Goal: Task Accomplishment & Management: Use online tool/utility

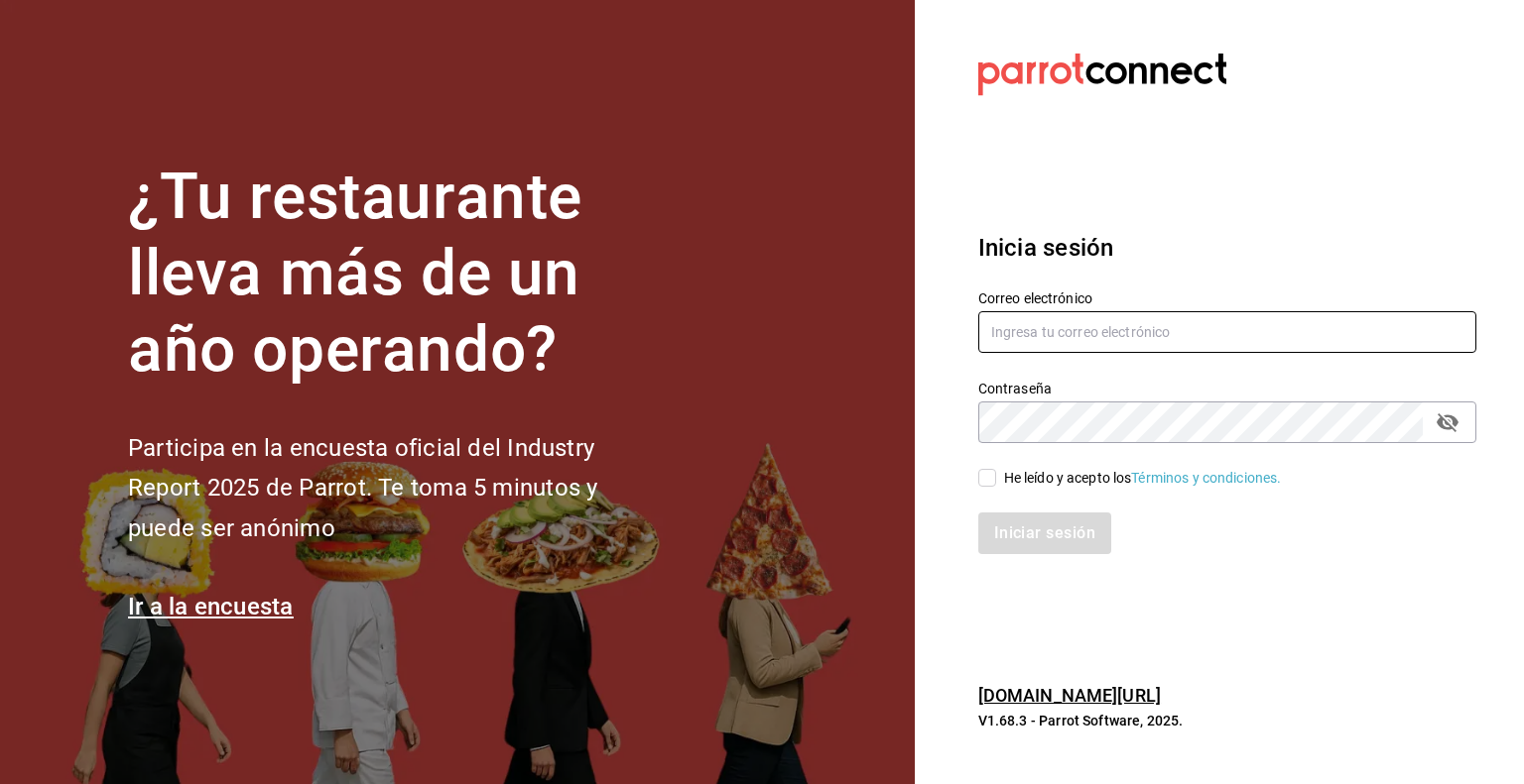
type input "[PERSON_NAME][EMAIL_ADDRESS][DOMAIN_NAME]"
click at [990, 481] on input "He leído y acepto los Términos y condiciones." at bounding box center [987, 478] width 18 height 18
checkbox input "true"
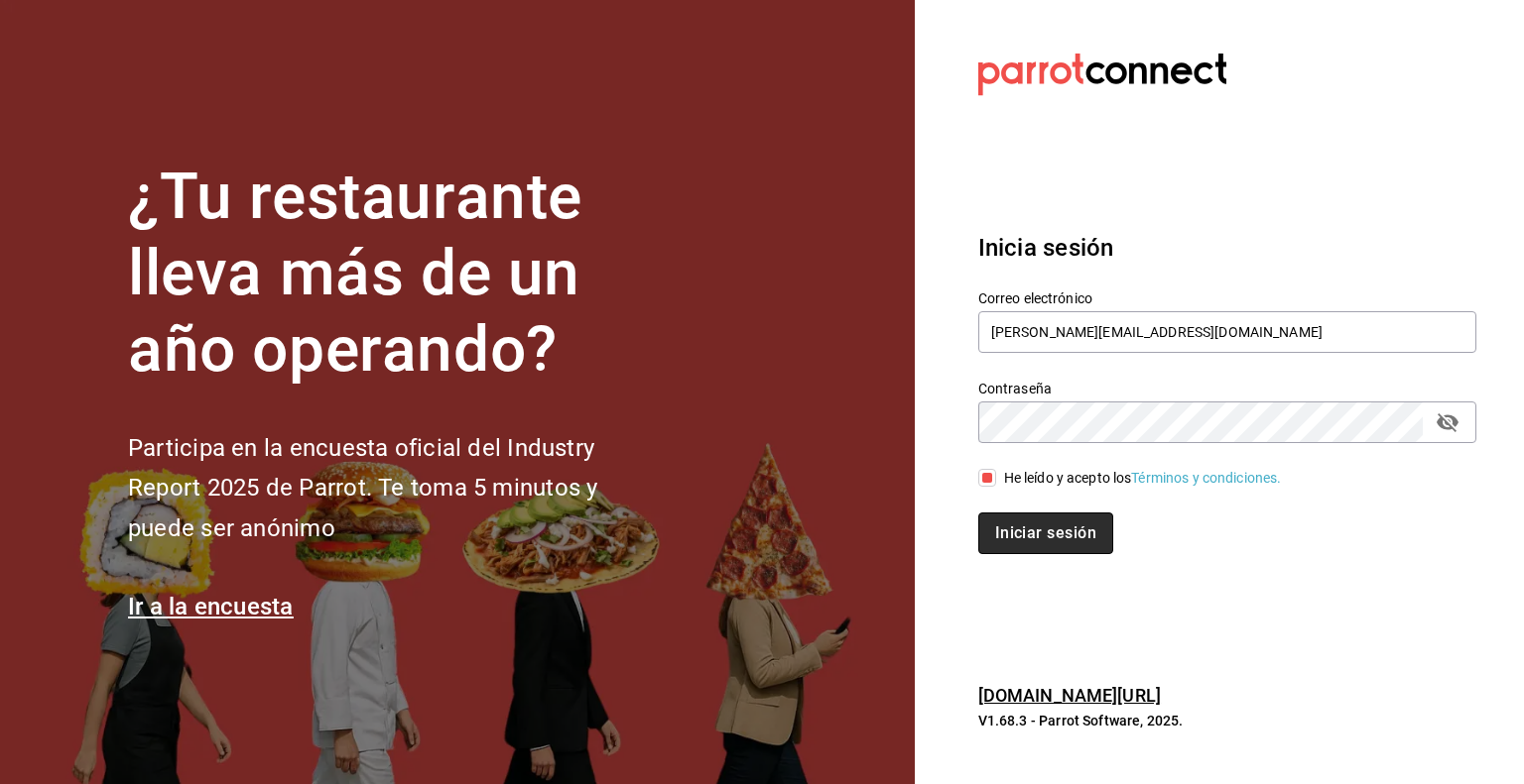
click at [1027, 533] on button "Iniciar sesión" at bounding box center [1045, 534] width 135 height 42
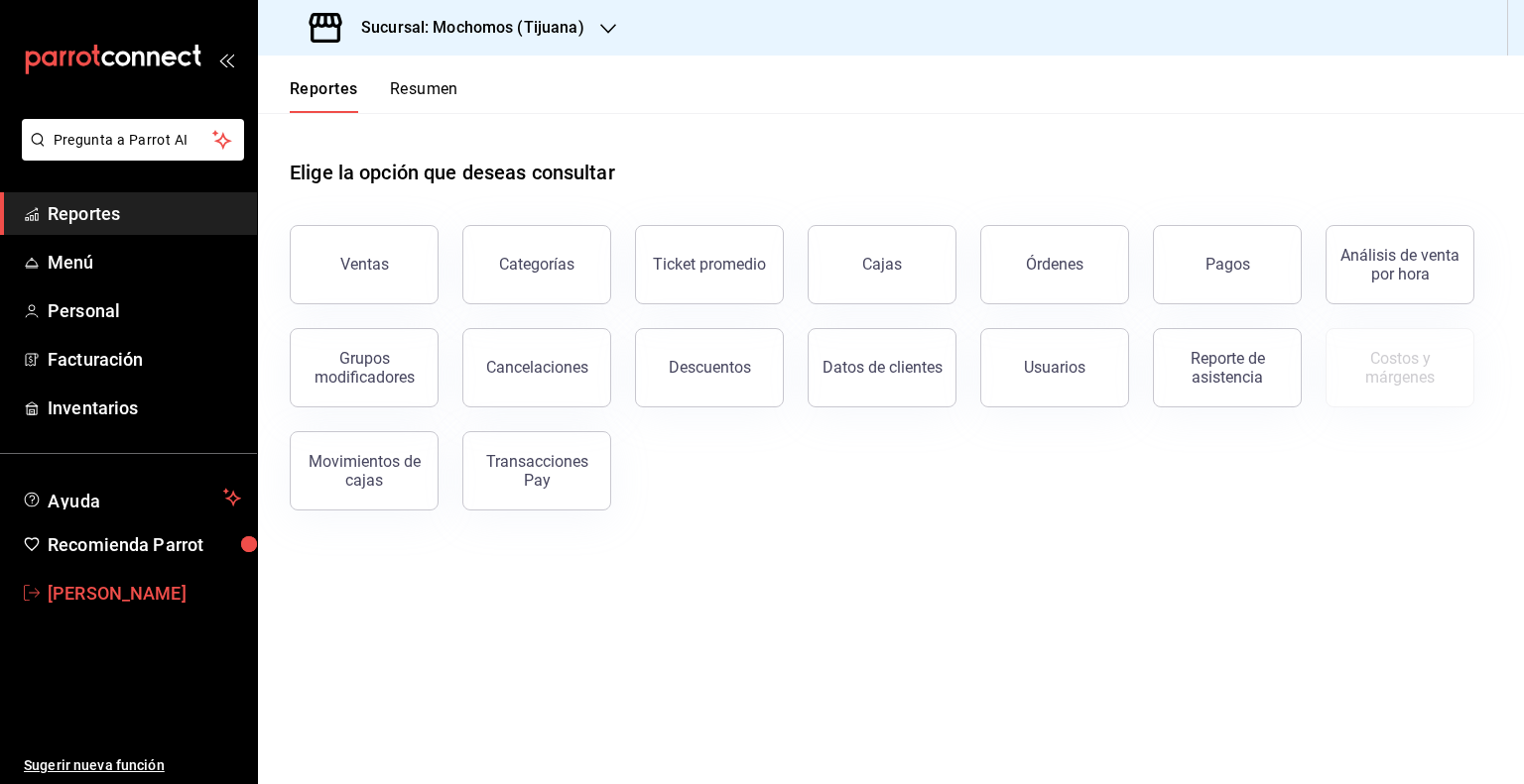
click at [102, 594] on span "[PERSON_NAME]" at bounding box center [145, 593] width 193 height 27
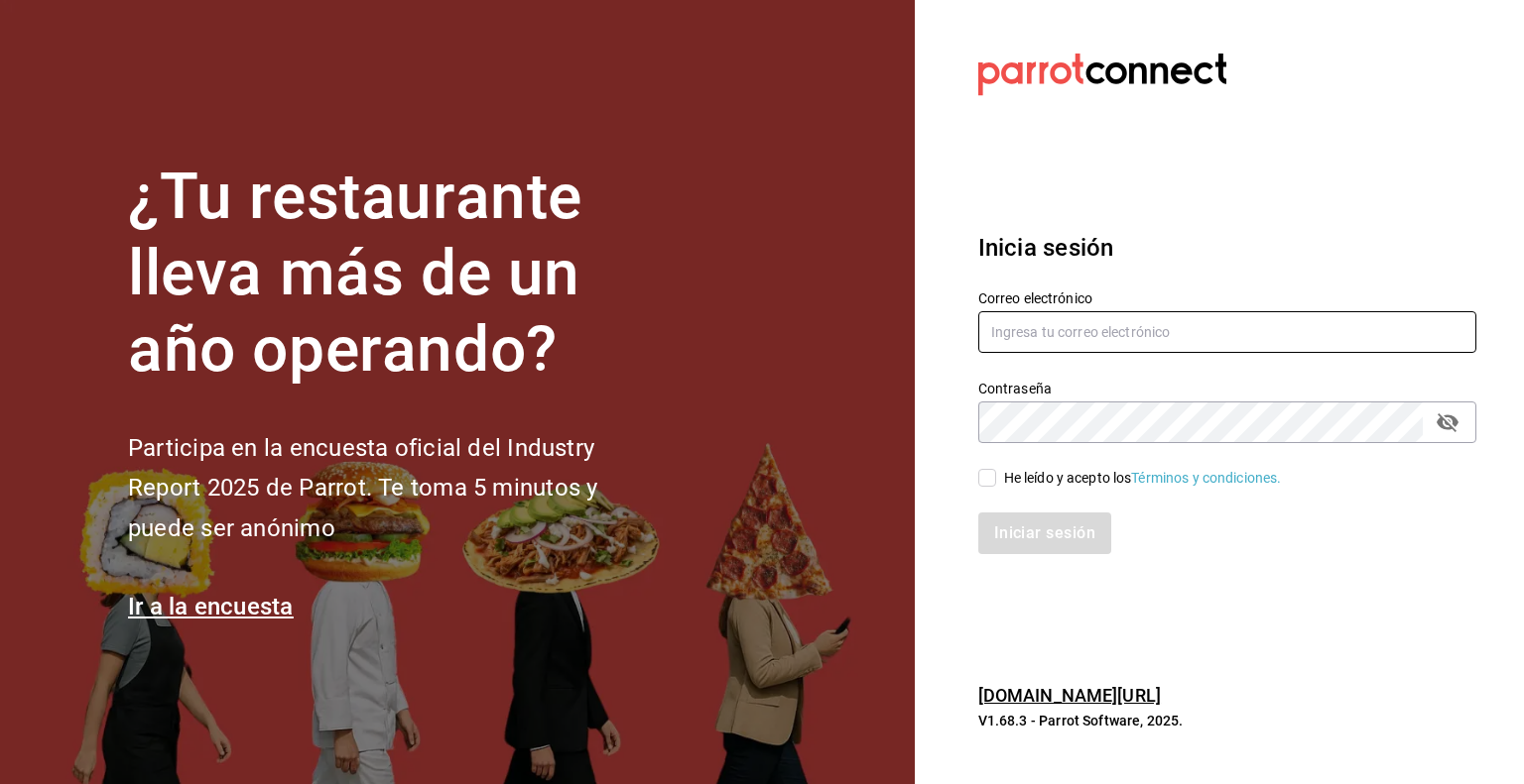
type input "efren.iglesias@grupocosteno.com"
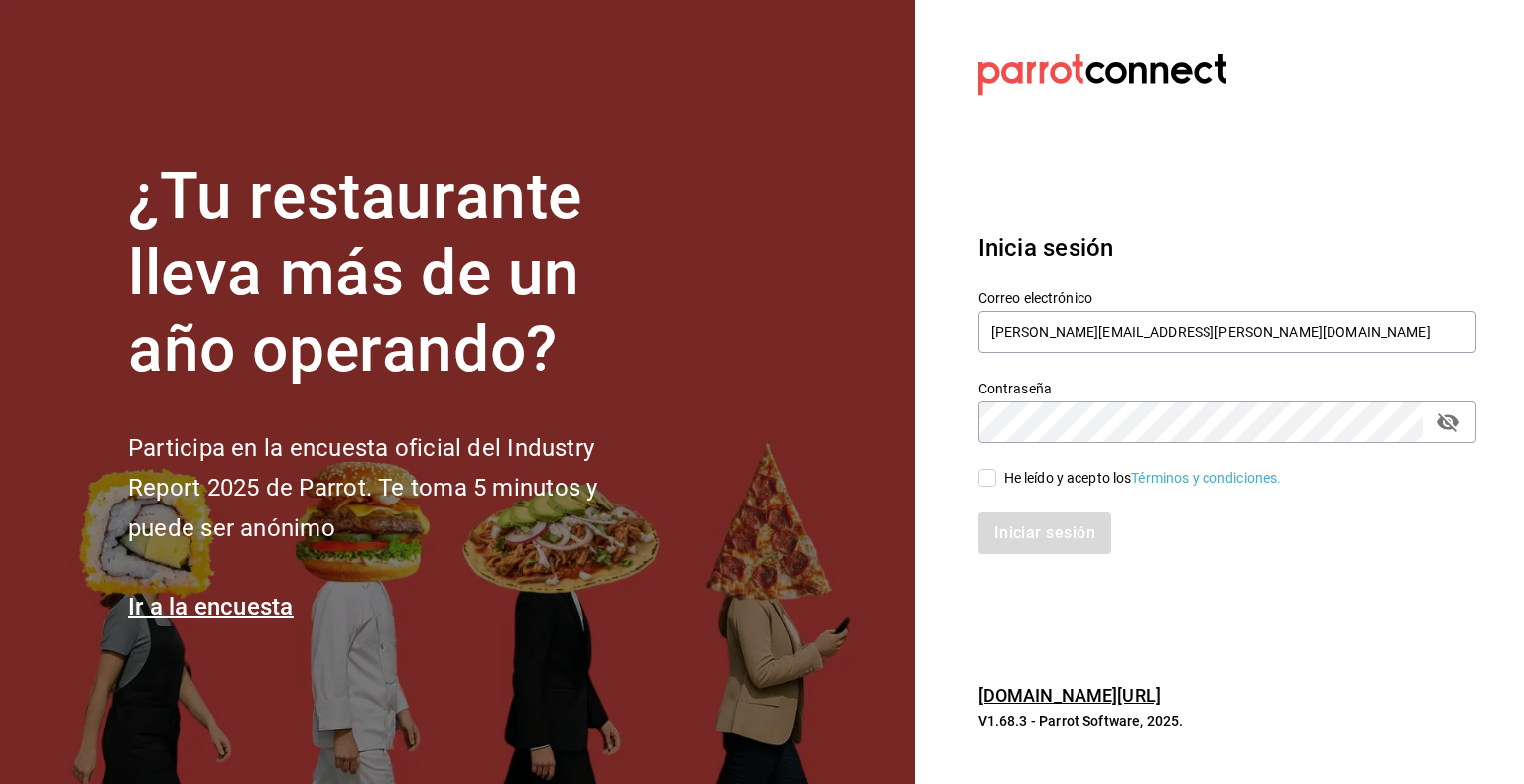
click at [990, 482] on input "He leído y acepto los Términos y condiciones." at bounding box center [987, 478] width 18 height 18
checkbox input "true"
click at [1056, 534] on button "Iniciar sesión" at bounding box center [1045, 534] width 135 height 42
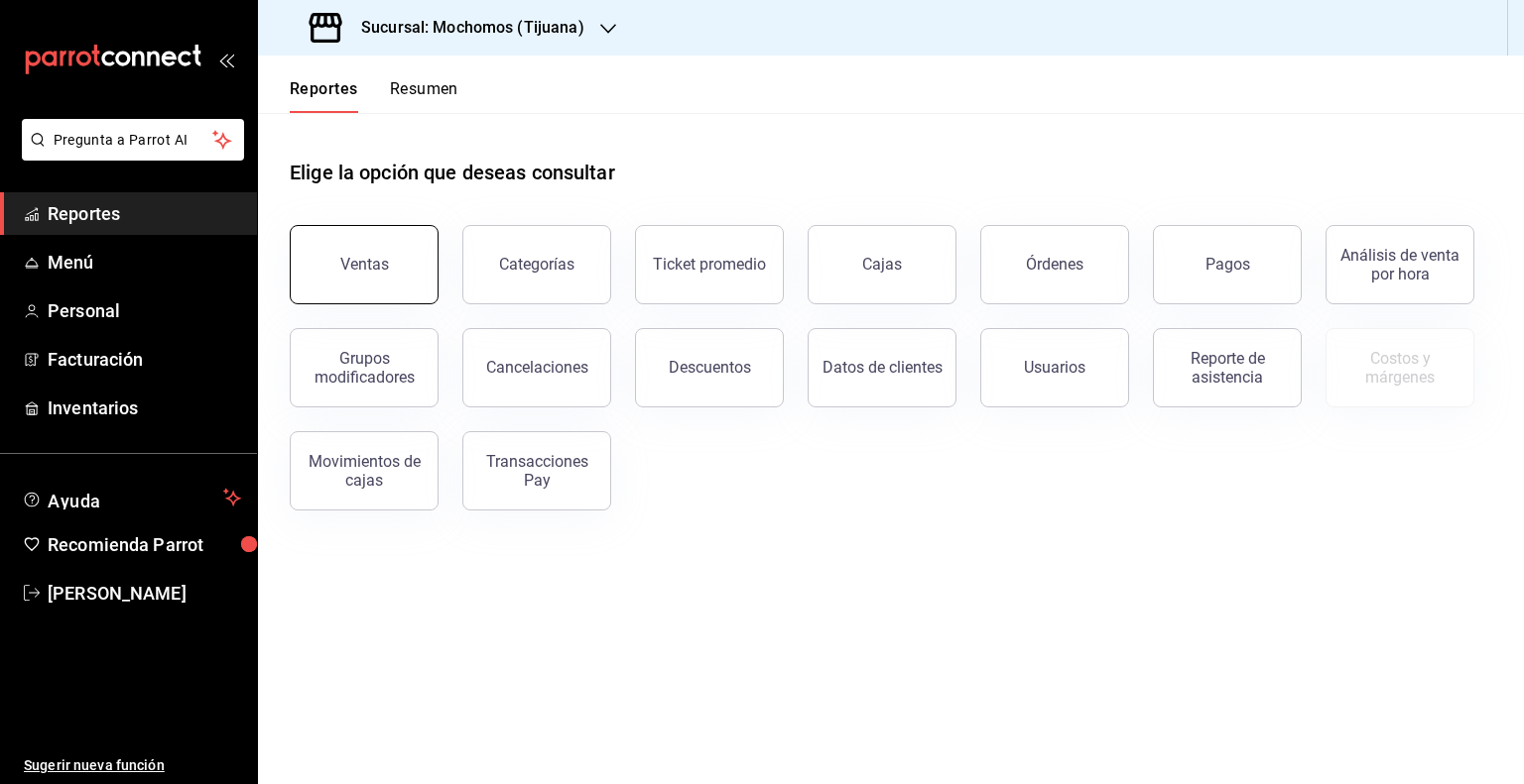
click at [391, 273] on button "Ventas" at bounding box center [364, 265] width 149 height 80
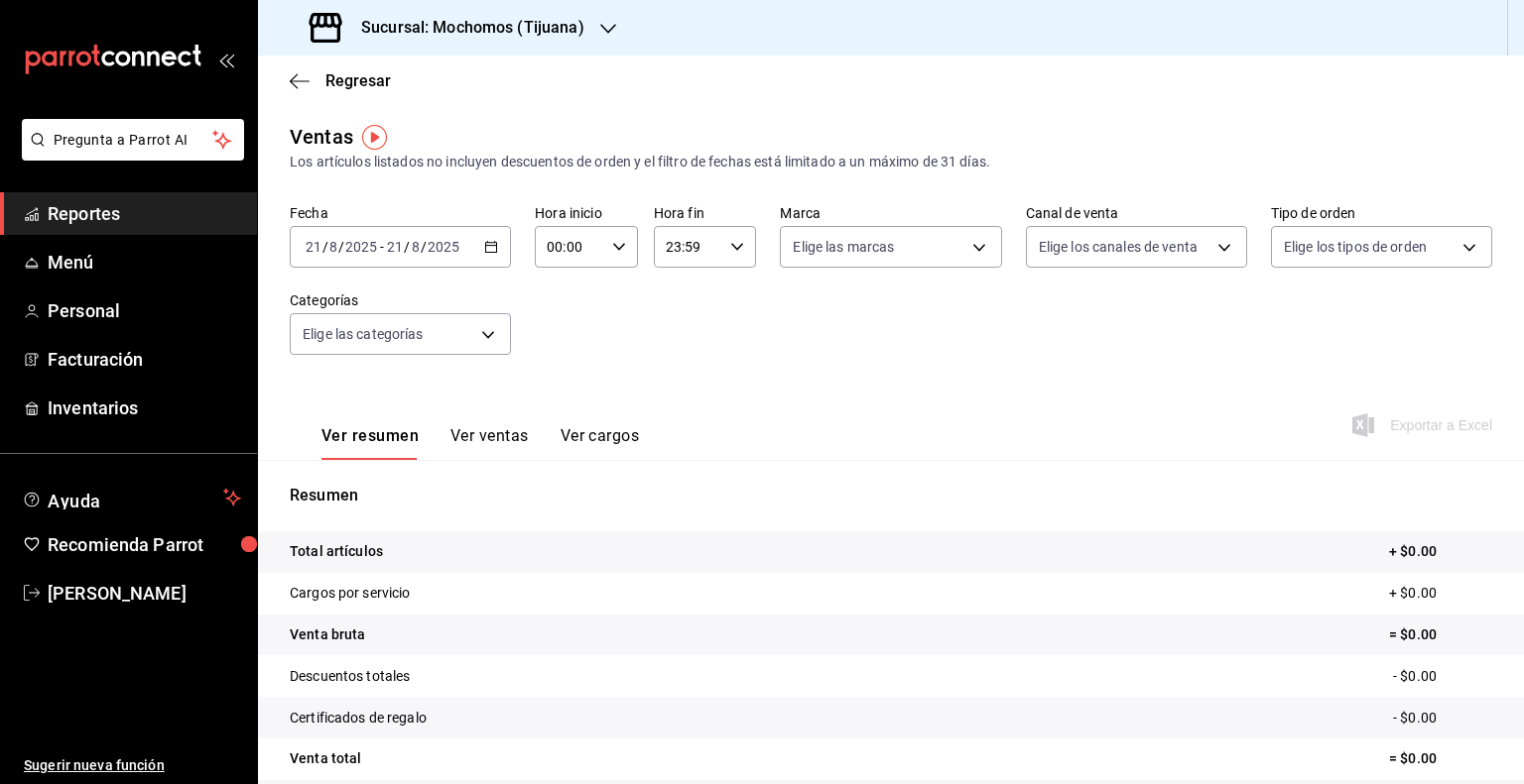
click at [484, 248] on icon "button" at bounding box center [491, 247] width 14 height 14
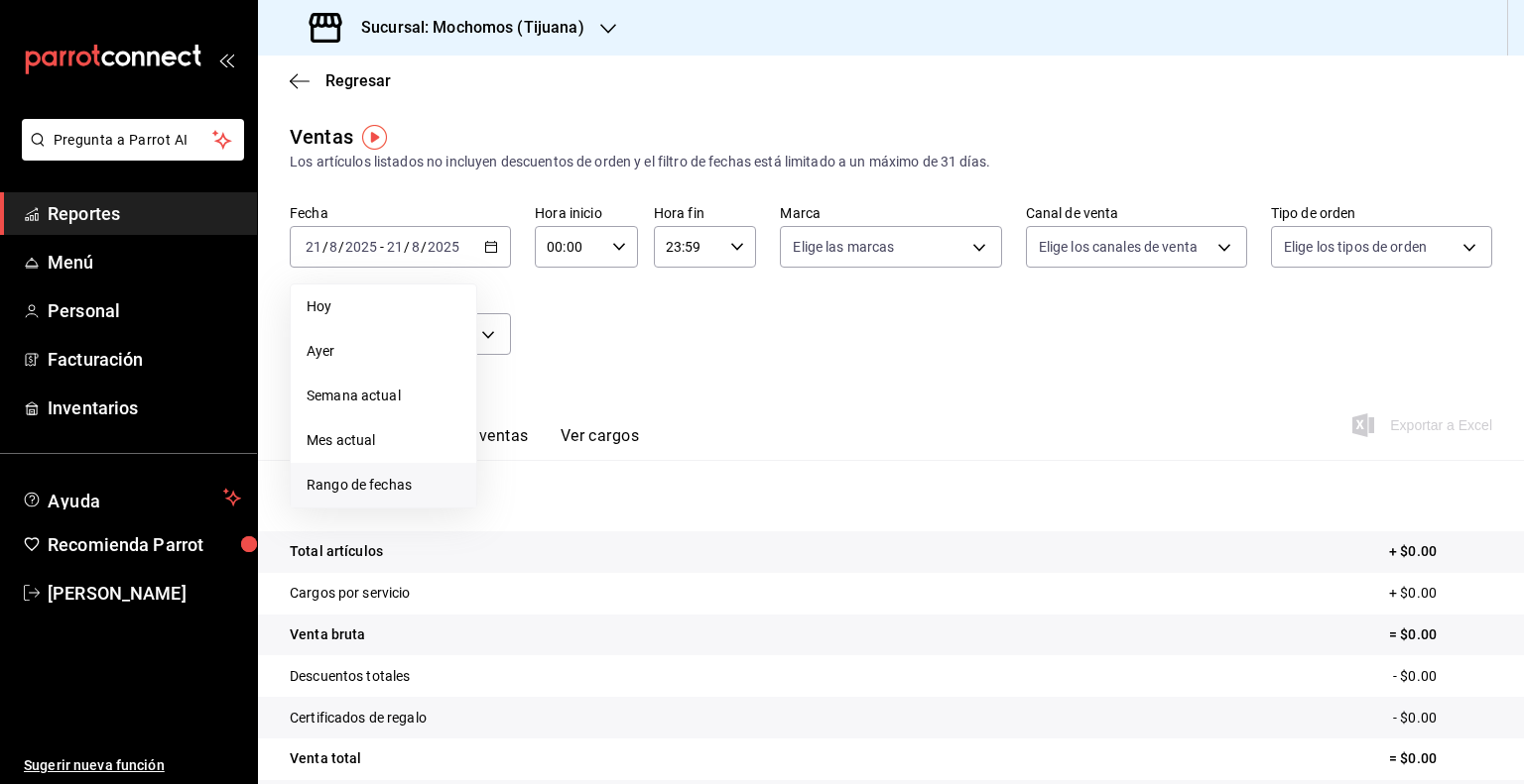
click at [351, 492] on span "Rango de fechas" at bounding box center [384, 485] width 153 height 21
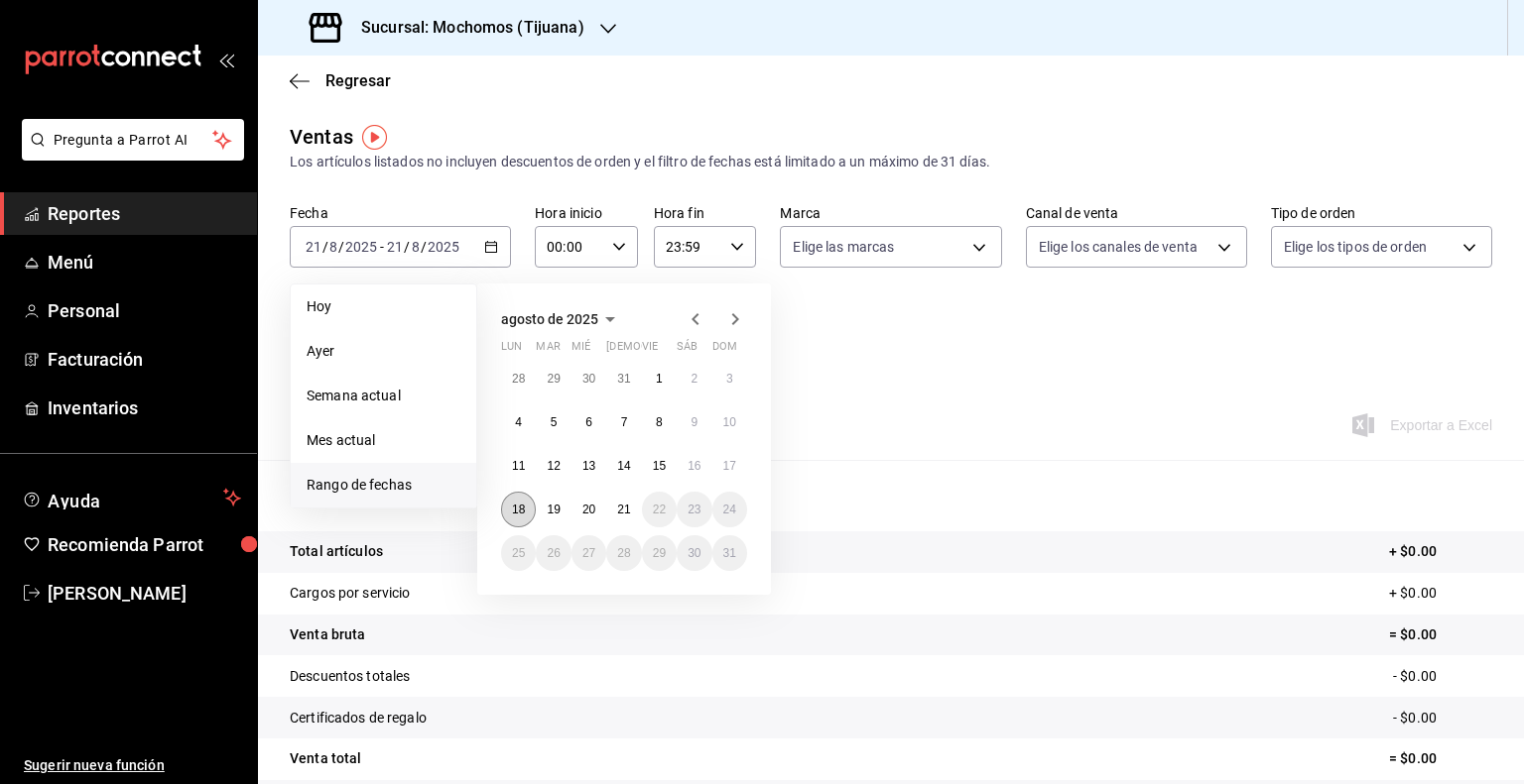
click at [521, 506] on abbr "18" at bounding box center [518, 510] width 13 height 14
click at [621, 507] on abbr "21" at bounding box center [623, 510] width 13 height 14
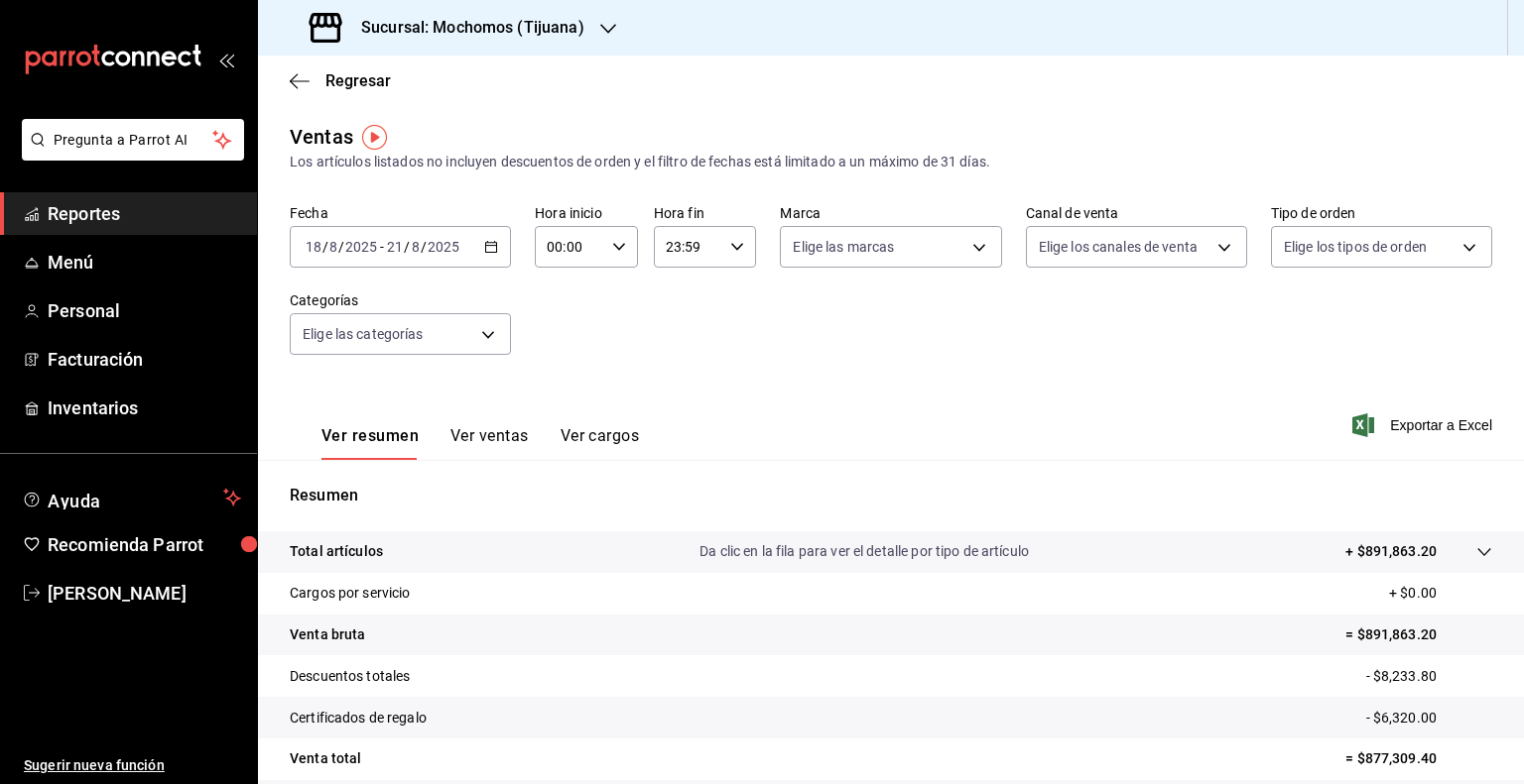
click at [617, 241] on icon "button" at bounding box center [619, 247] width 14 height 14
click at [555, 326] on span "05" at bounding box center [556, 326] width 19 height 16
type input "05:00"
click at [735, 239] on div at bounding box center [762, 392] width 1524 height 784
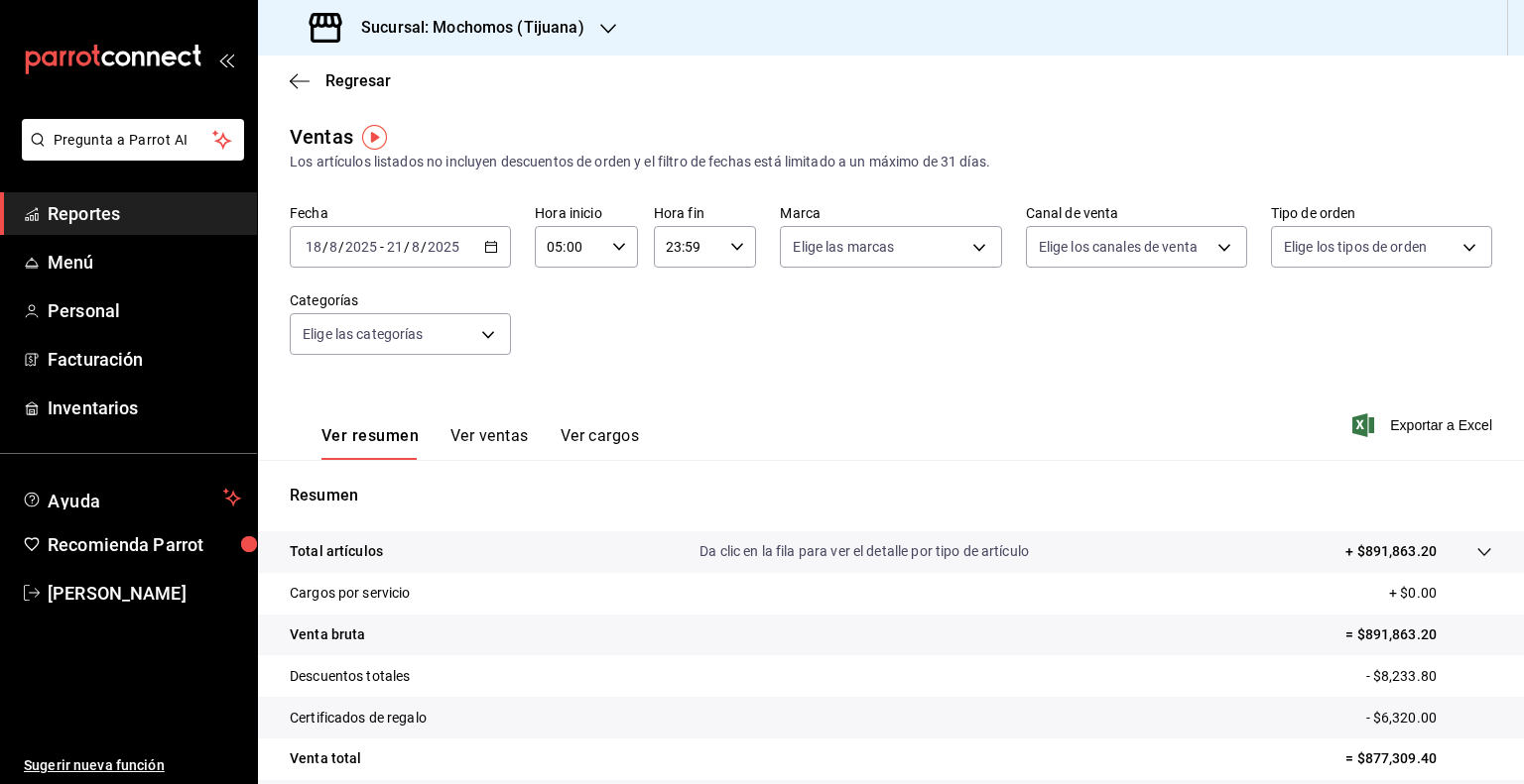
click at [735, 239] on div "23:59 Hora fin" at bounding box center [706, 247] width 104 height 42
click at [675, 397] on span "05" at bounding box center [674, 397] width 19 height 16
click at [732, 293] on span "00" at bounding box center [725, 298] width 19 height 16
type input "05:00"
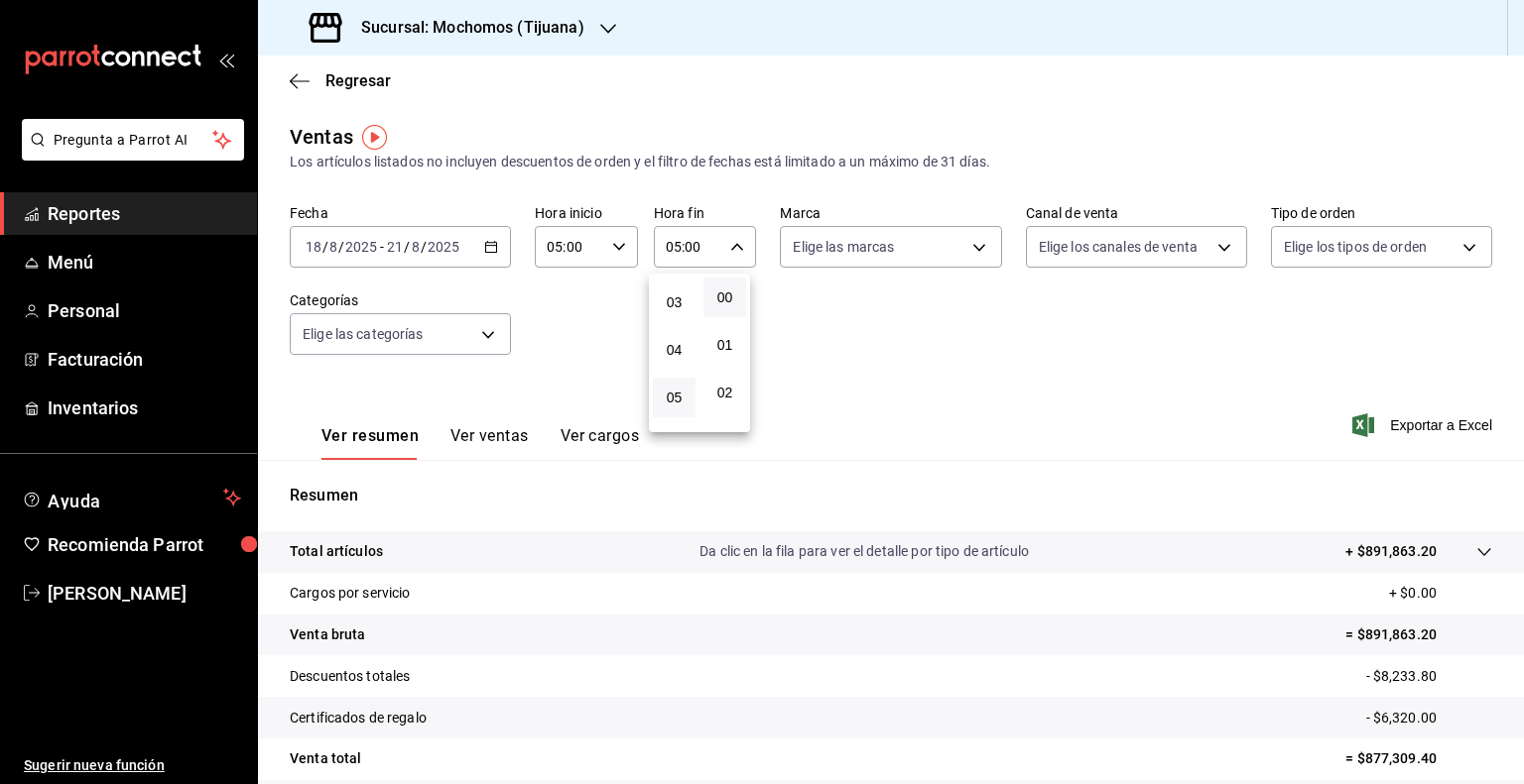
click at [970, 245] on div at bounding box center [762, 392] width 1524 height 784
click at [970, 245] on body "Pregunta a Parrot AI Reportes Menú Personal Facturación Inventarios Ayuda Recom…" at bounding box center [762, 392] width 1524 height 784
click at [798, 321] on input "checkbox" at bounding box center [795, 325] width 18 height 18
checkbox input "true"
type input "c300ab0f-4e96-434a-ab79-9fec8b673c9f"
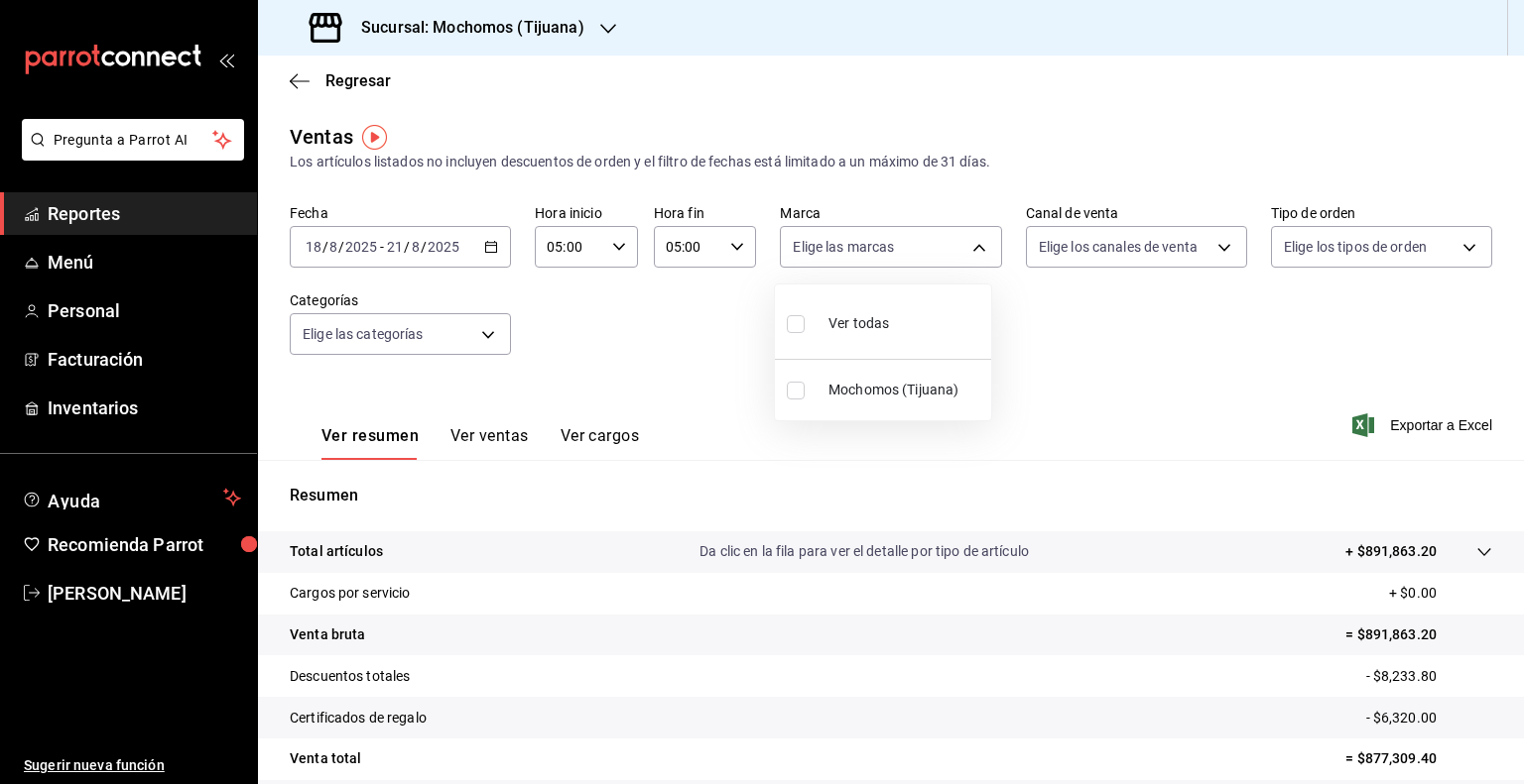
checkbox input "true"
click at [1209, 241] on div at bounding box center [762, 392] width 1524 height 784
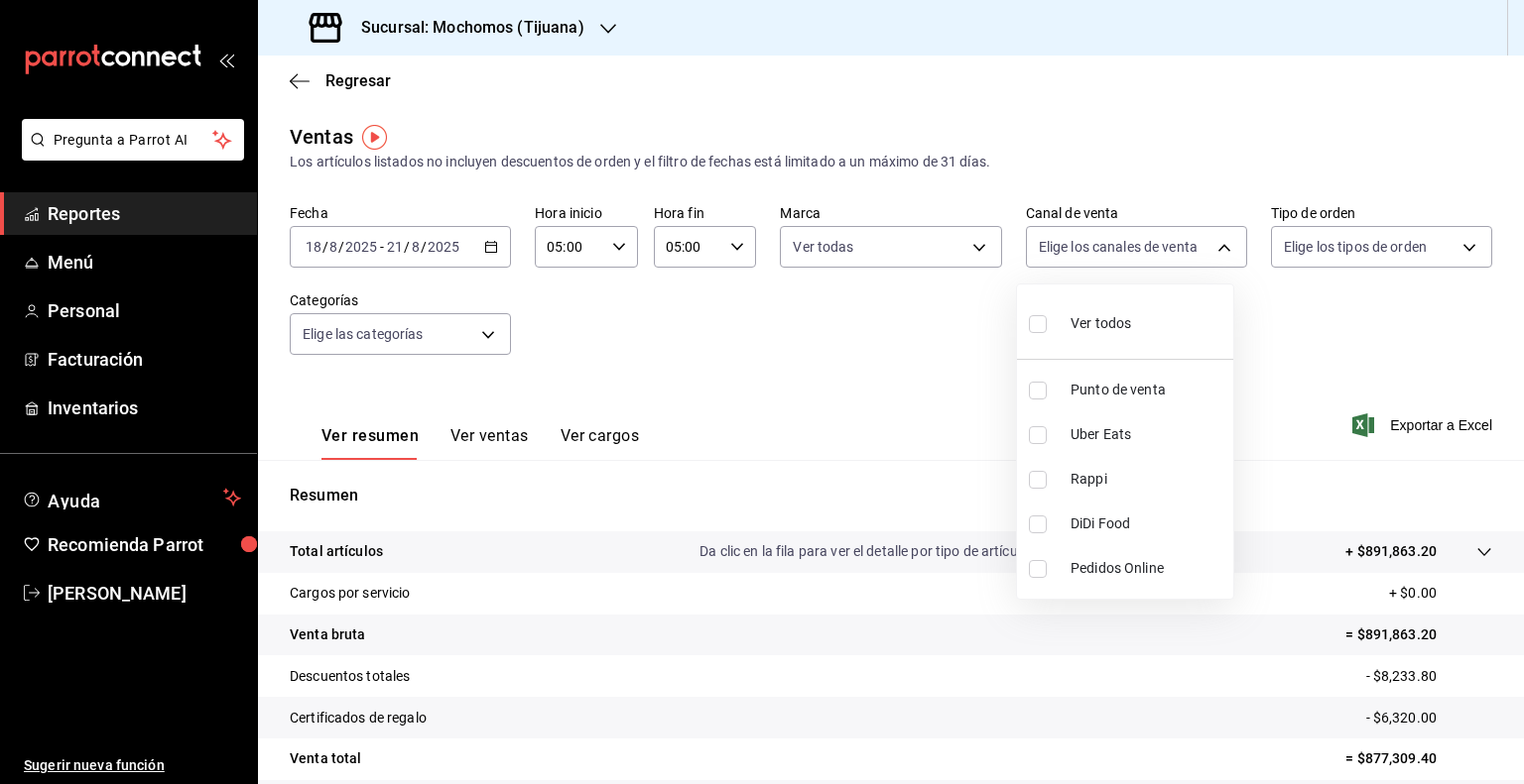
click at [1209, 241] on body "Pregunta a Parrot AI Reportes Menú Personal Facturación Inventarios Ayuda Recom…" at bounding box center [762, 392] width 1524 height 784
click at [1038, 324] on input "checkbox" at bounding box center [1038, 325] width 18 height 18
checkbox input "true"
type input "PARROT,UBER_EATS,RAPPI,DIDI_FOOD,ONLINE"
checkbox input "true"
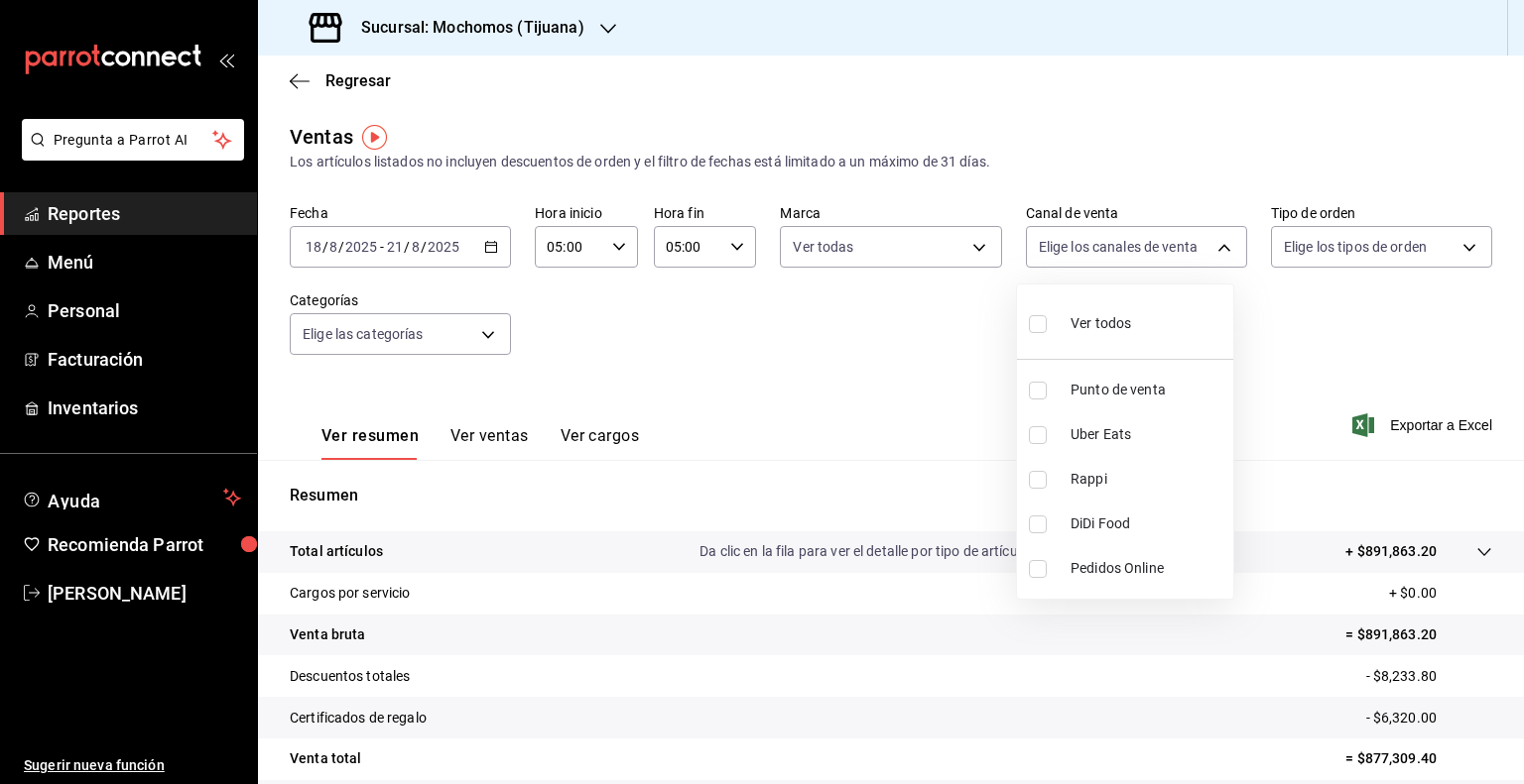
checkbox input "true"
click at [1460, 244] on div at bounding box center [762, 392] width 1524 height 784
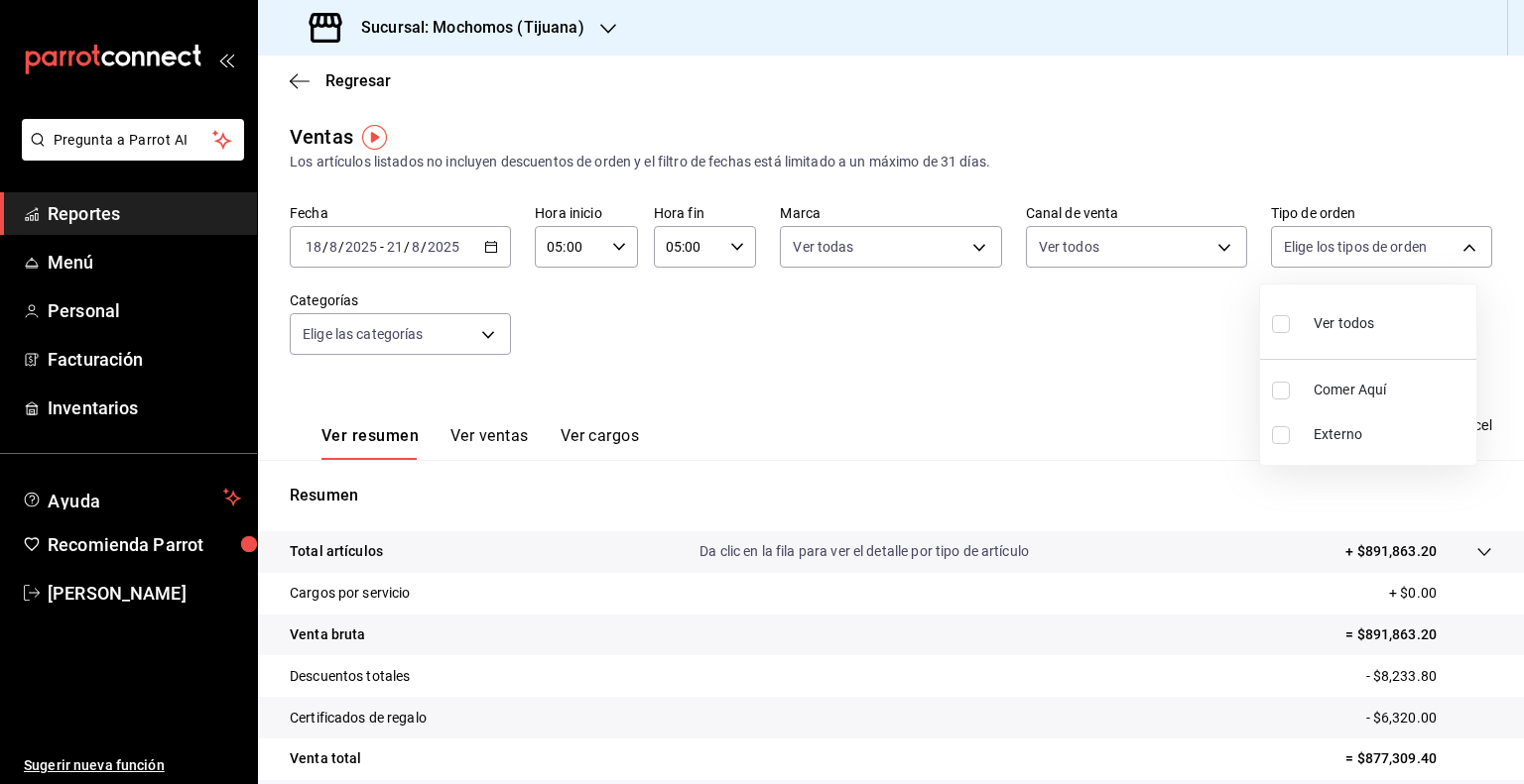
click at [1460, 244] on body "Pregunta a Parrot AI Reportes Menú Personal Facturación Inventarios Ayuda Recom…" at bounding box center [762, 392] width 1524 height 784
click at [1278, 322] on input "checkbox" at bounding box center [1281, 325] width 18 height 18
checkbox input "true"
type input "59fdec9d-7e45-44f1-b527-5416629fe4e9,EXTERNAL"
checkbox input "true"
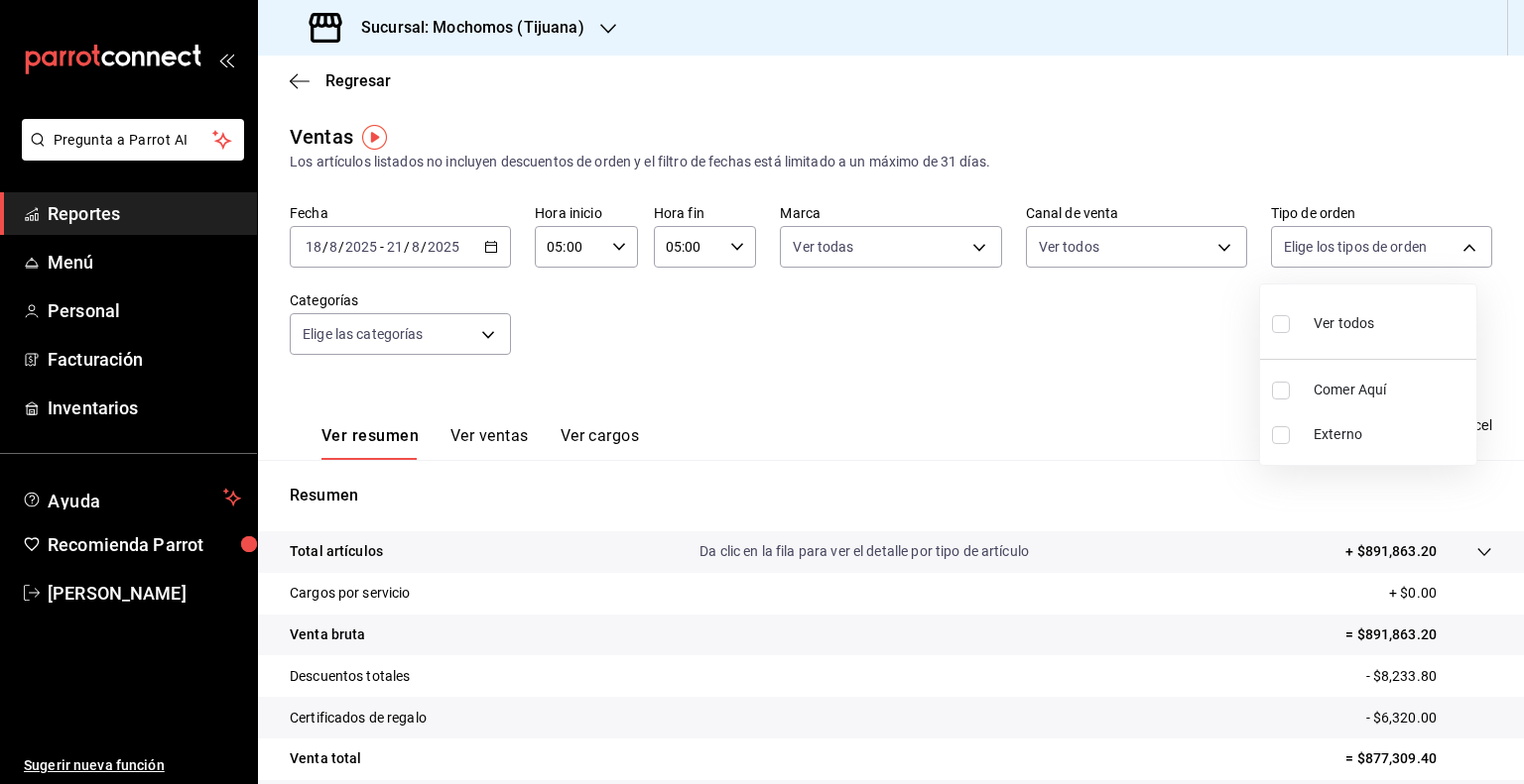
checkbox input "true"
click at [1167, 418] on div at bounding box center [762, 392] width 1524 height 784
click at [1410, 422] on span "Exportar a Excel" at bounding box center [1424, 425] width 136 height 24
